Goal: Check status: Check status

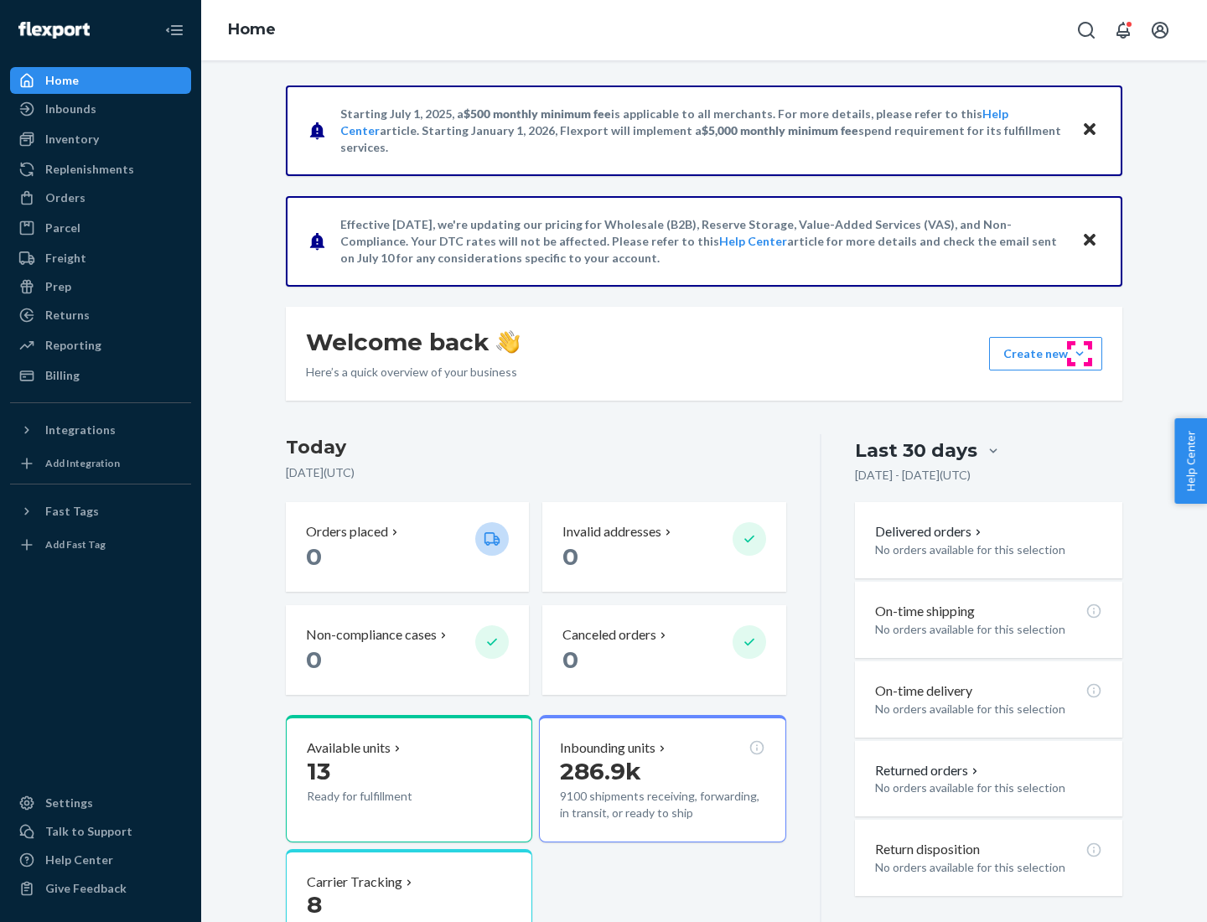
click at [1079, 354] on button "Create new Create new inbound Create new order Create new product" at bounding box center [1045, 354] width 113 height 34
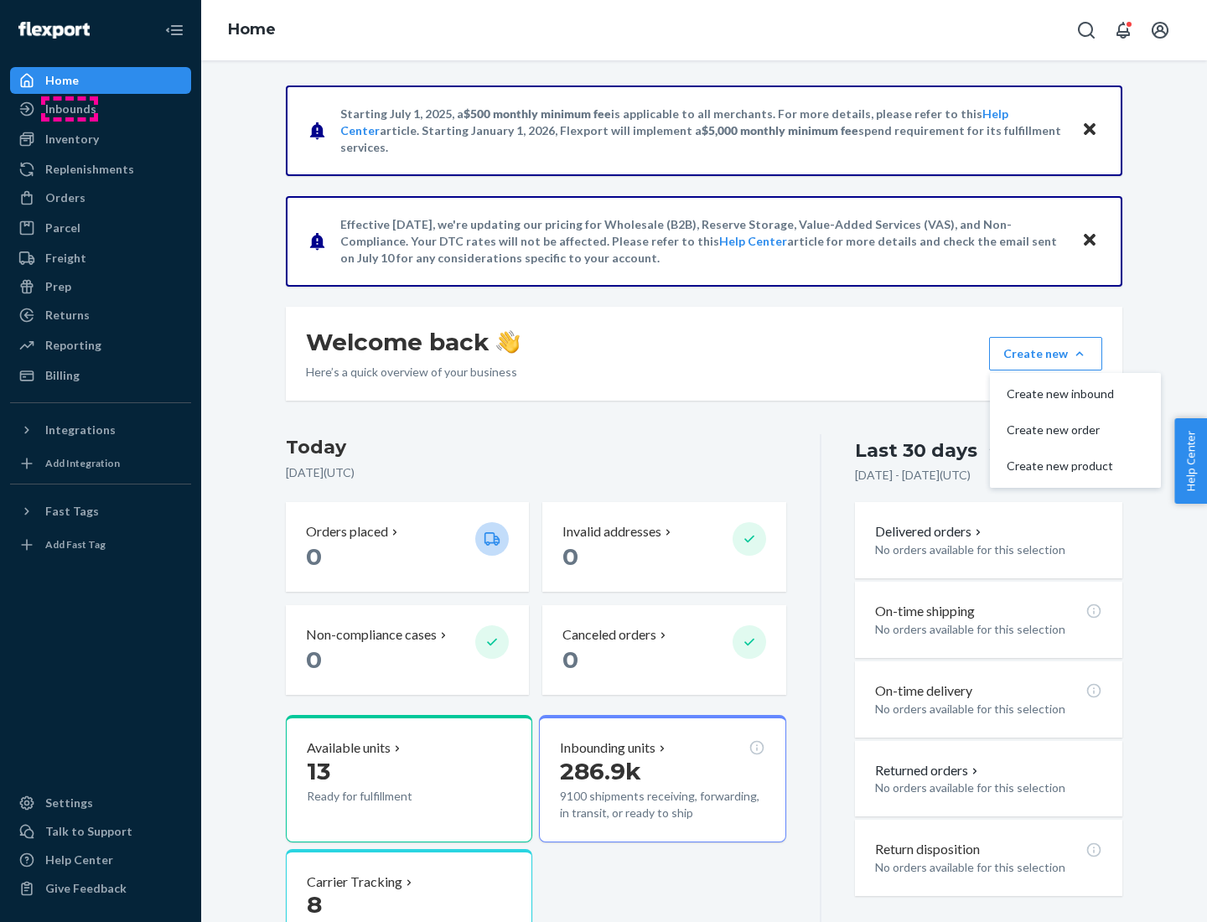
click at [70, 109] on div "Inbounds" at bounding box center [70, 109] width 51 height 17
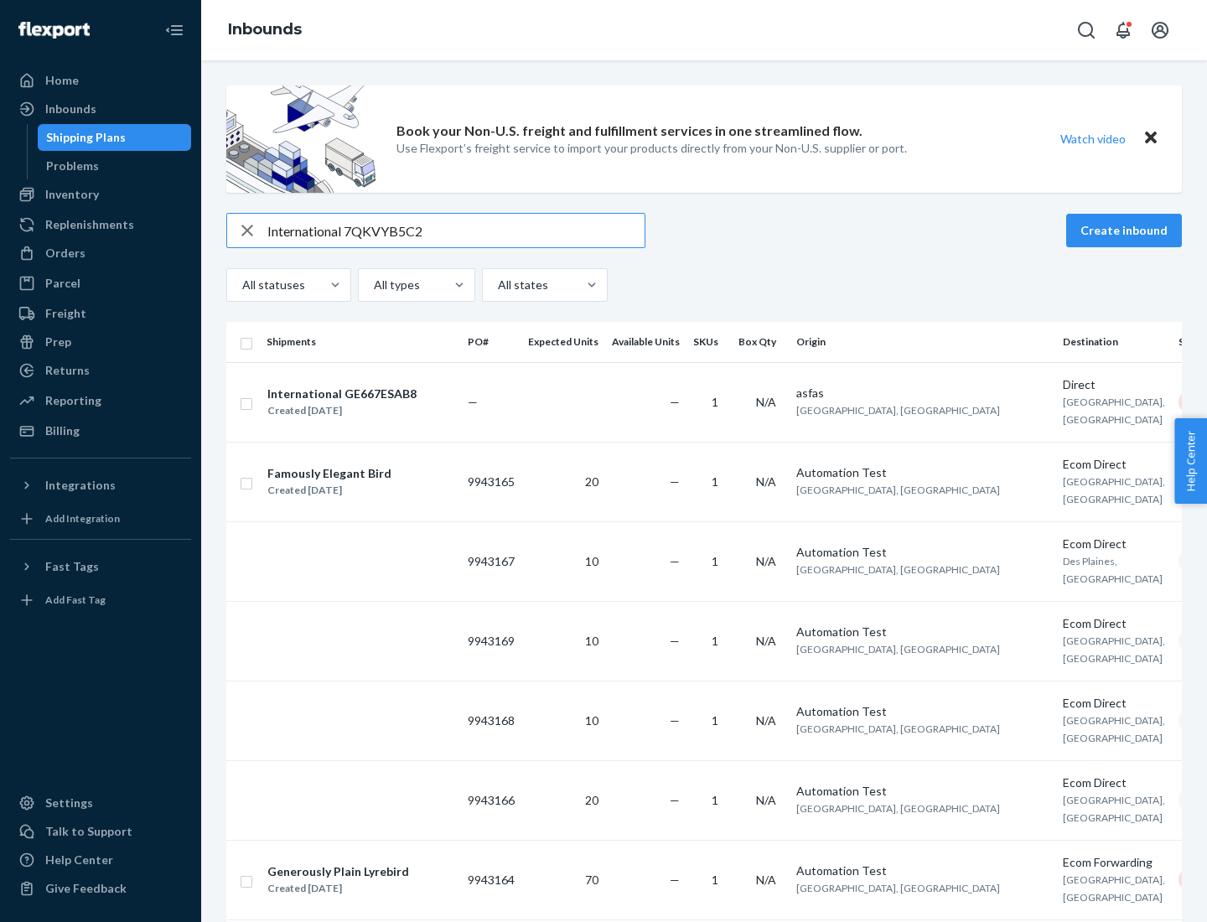
type input "International 7QKVYB5C29"
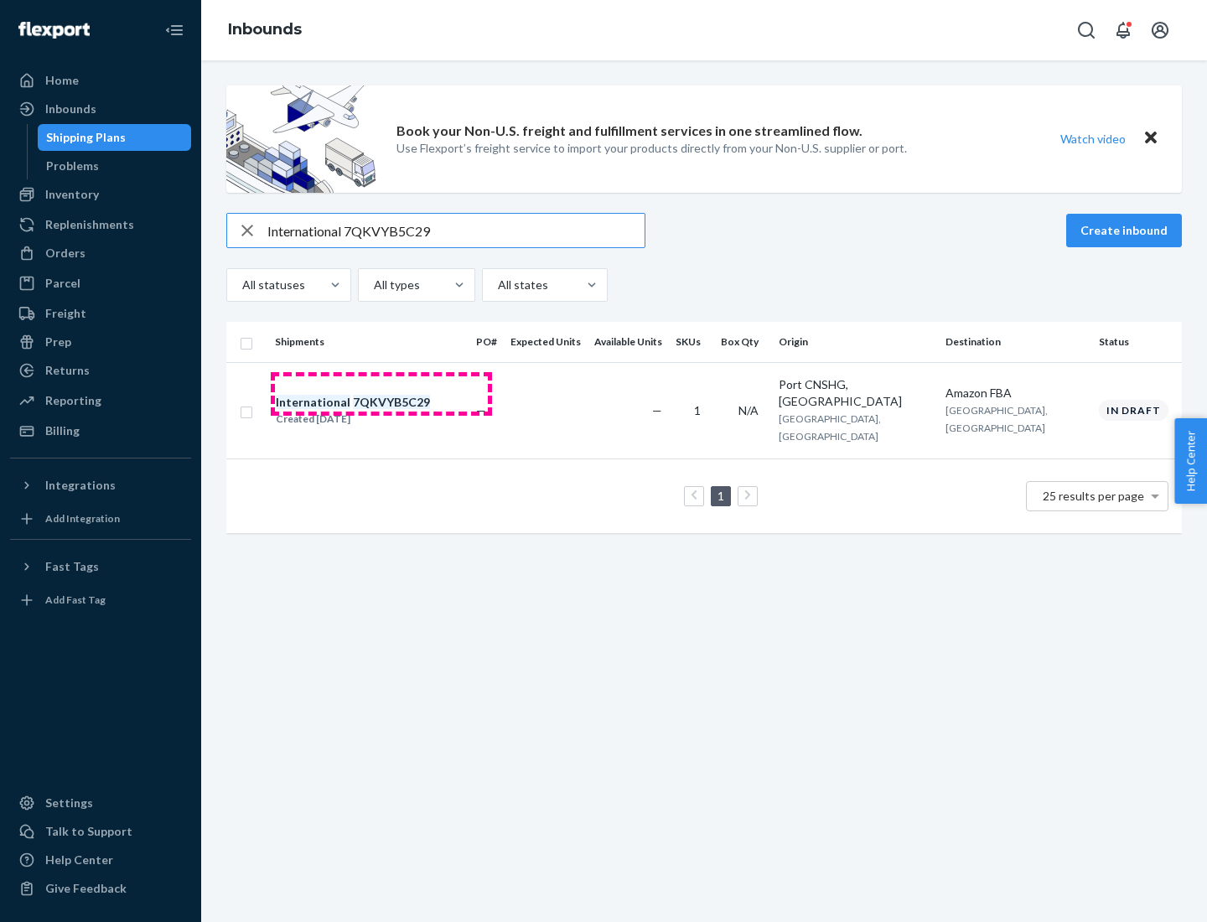
click at [381, 411] on div "Created [DATE]" at bounding box center [353, 419] width 154 height 17
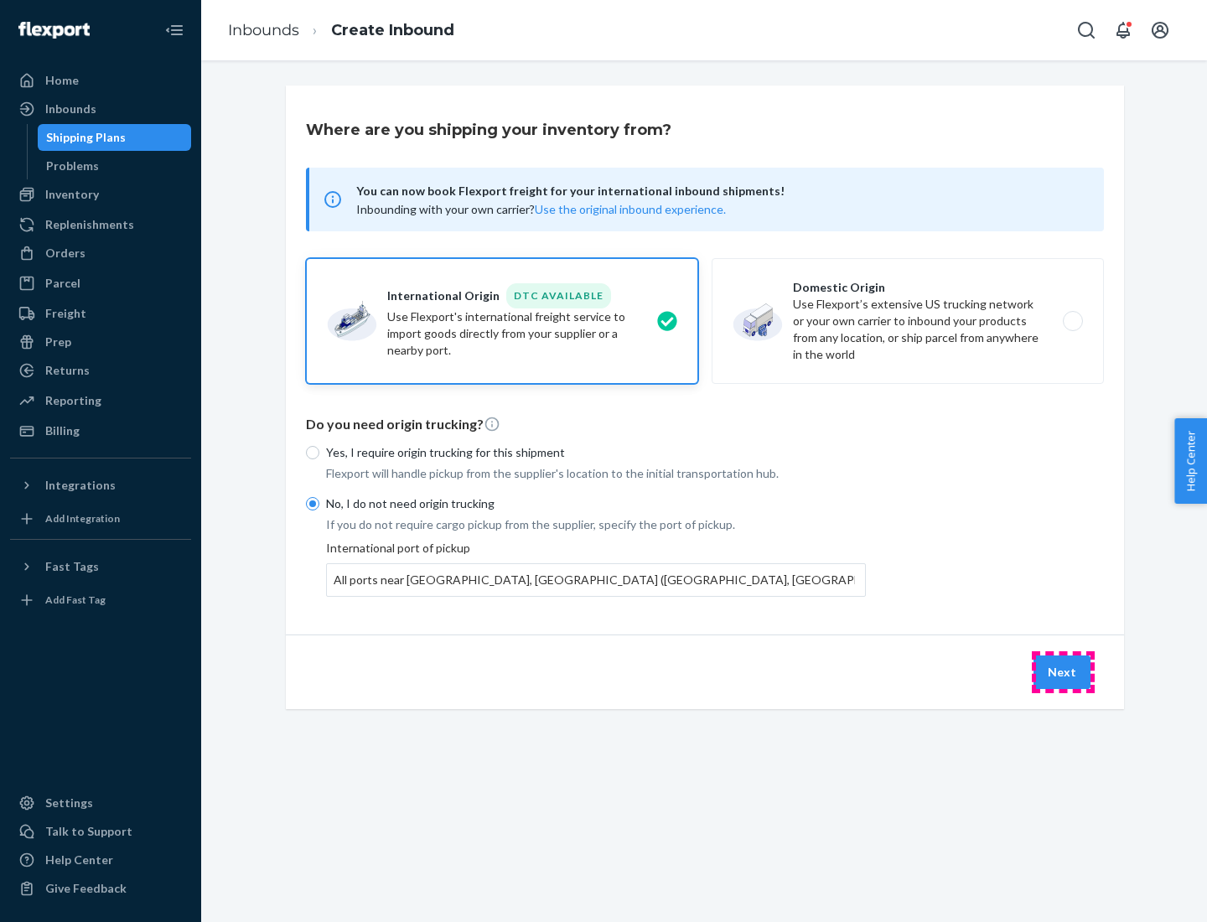
click at [1063, 671] on button "Next" at bounding box center [1061, 672] width 57 height 34
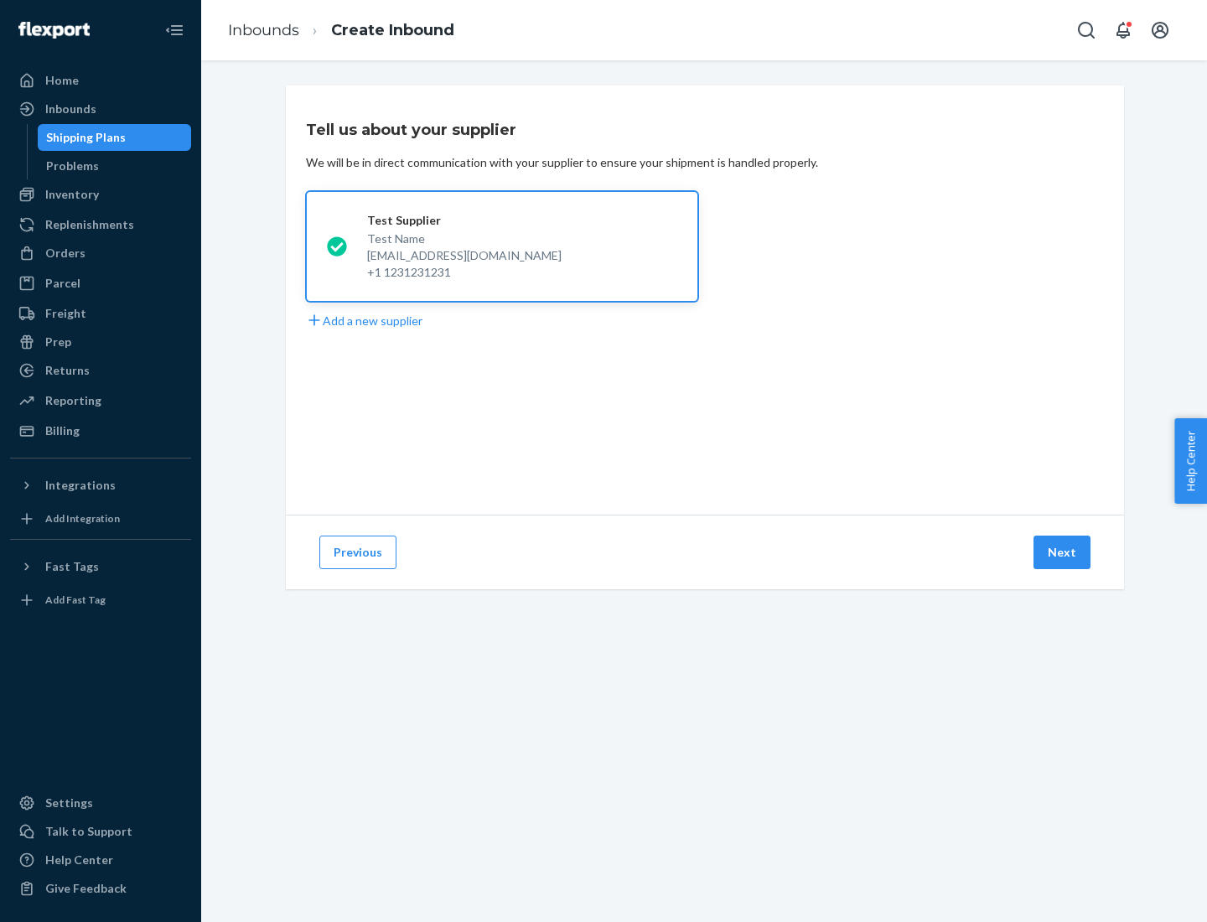
click at [1063, 552] on button "Next" at bounding box center [1061, 552] width 57 height 34
